Goal: Navigation & Orientation: Find specific page/section

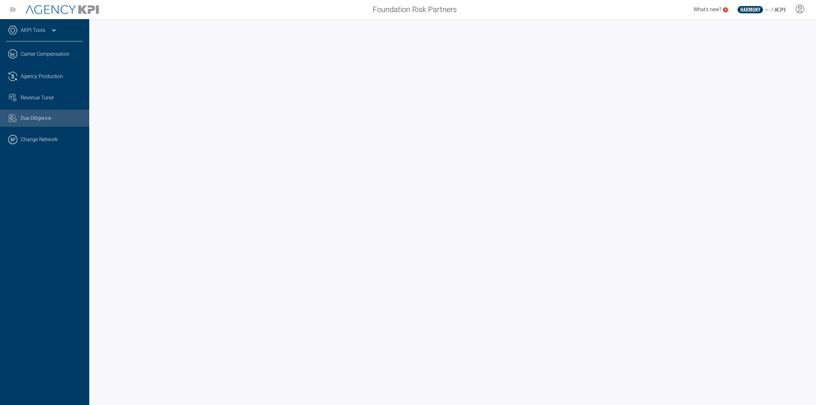
drag, startPoint x: 48, startPoint y: 137, endPoint x: 101, endPoint y: 119, distance: 55.6
click at [48, 137] on link ".cls-1{fill:none;stroke:#000;stroke-linecap:round;stroke-linejoin:round;stroke-…" at bounding box center [44, 139] width 89 height 19
click at [41, 80] on link ".cls-1{fill:none;stroke:#221f20;stroke-linecap:round;stroke-linejoin:round;stro…" at bounding box center [44, 76] width 89 height 19
